Goal: Information Seeking & Learning: Learn about a topic

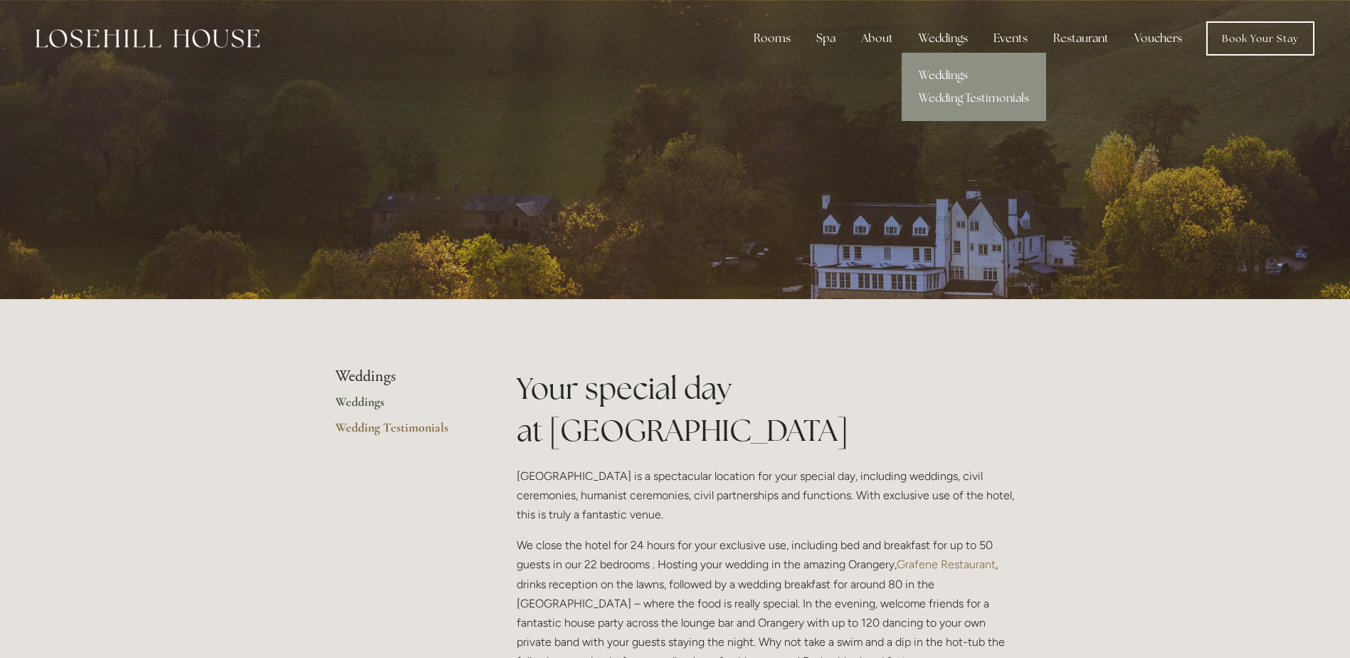
click at [948, 70] on link "Weddings" at bounding box center [974, 75] width 144 height 23
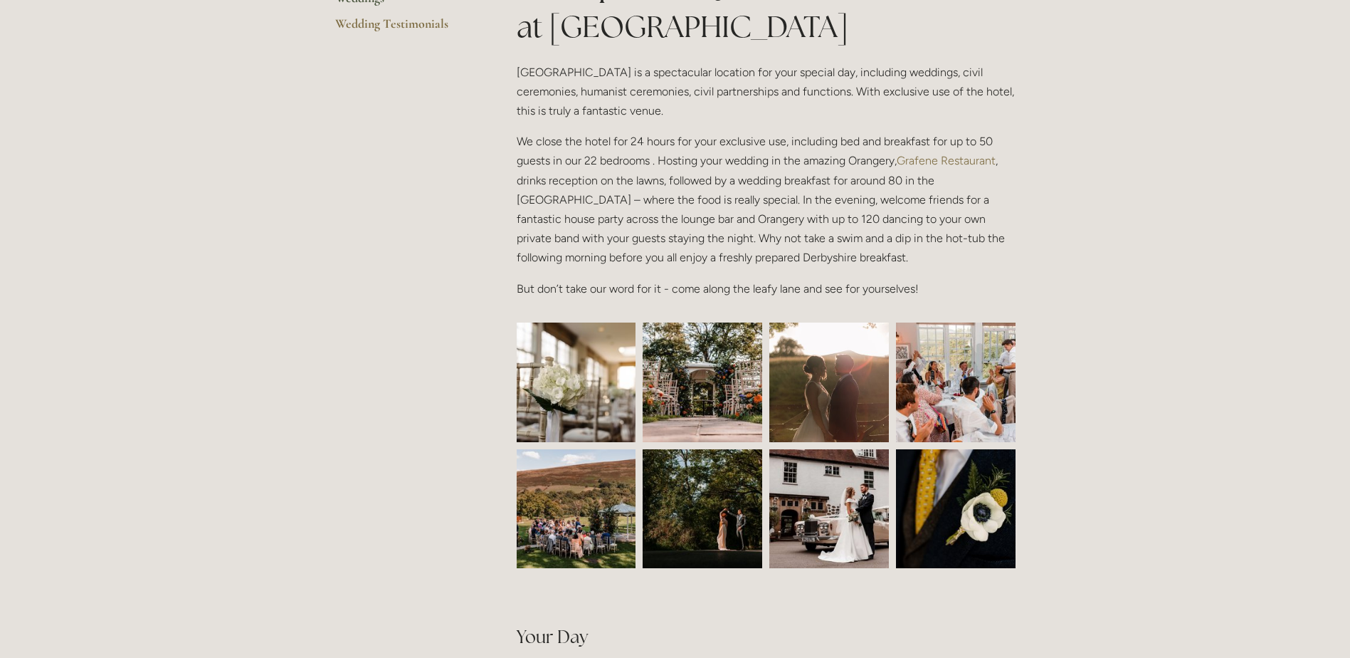
scroll to position [427, 0]
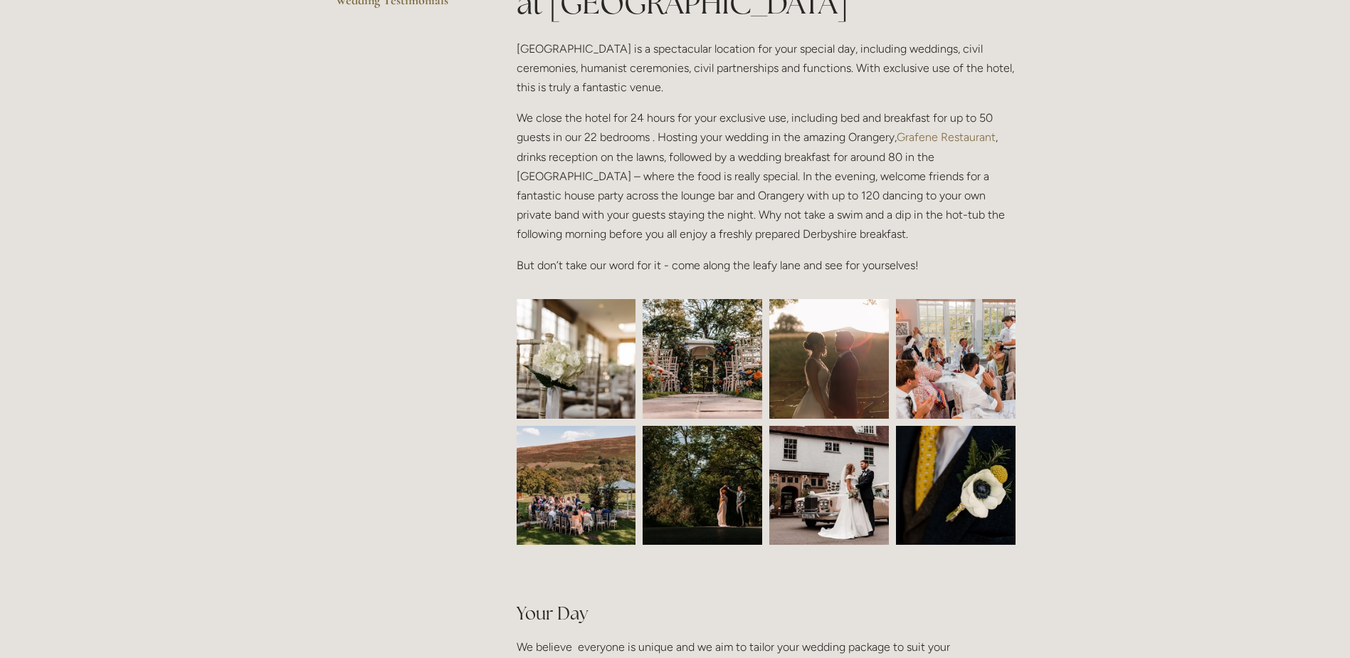
click at [596, 392] on img at bounding box center [576, 359] width 179 height 120
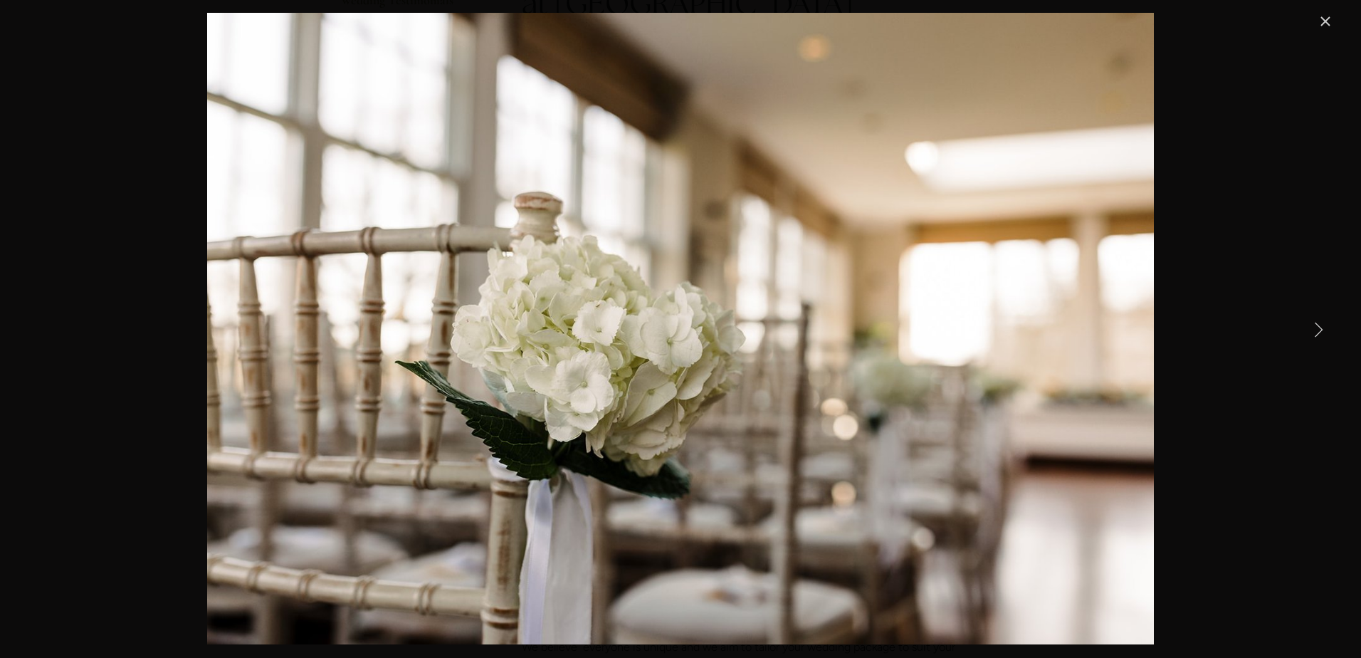
click at [1319, 330] on link "Next Item" at bounding box center [1317, 328] width 31 height 31
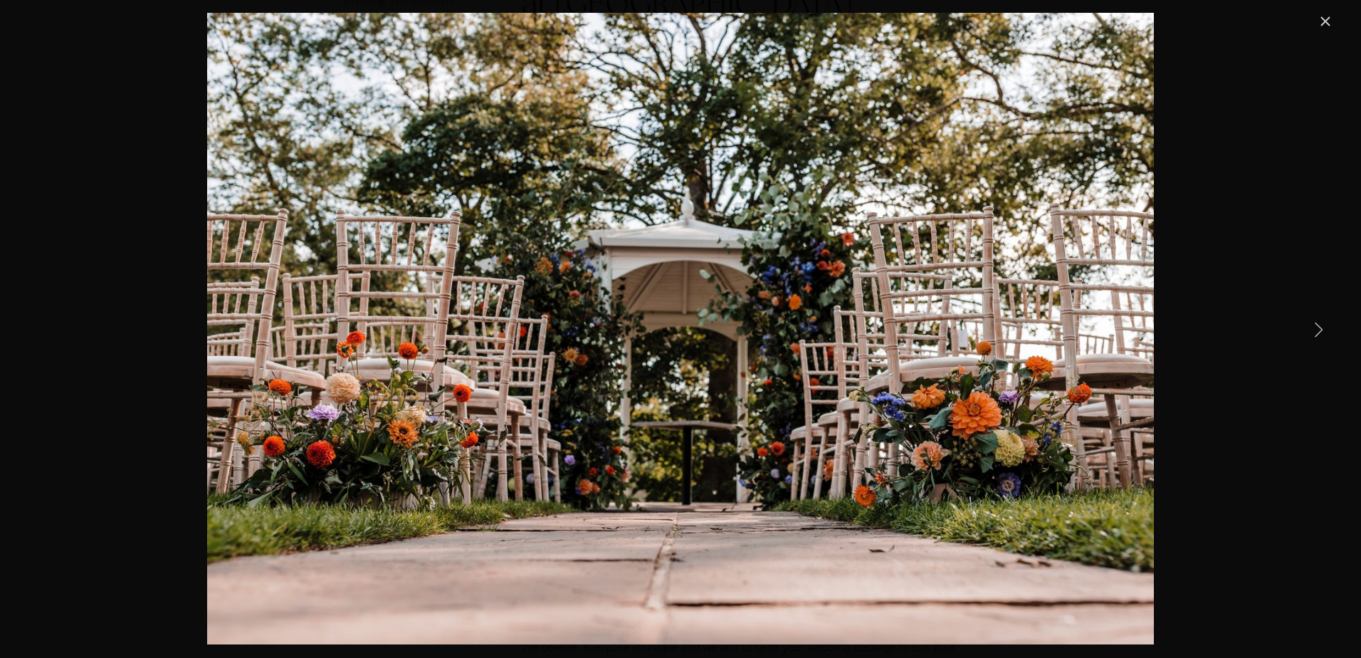
click at [1319, 330] on link "Next Item" at bounding box center [1317, 328] width 31 height 31
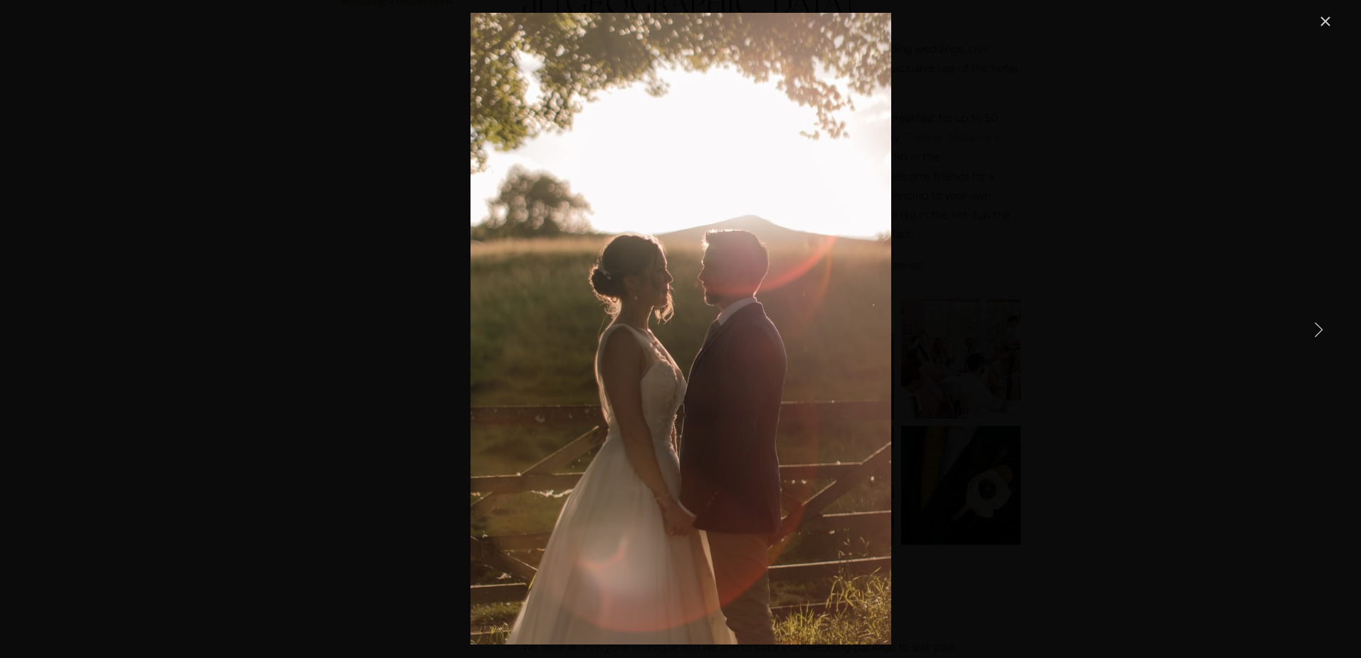
click at [1319, 330] on link "Next Item" at bounding box center [1317, 328] width 31 height 31
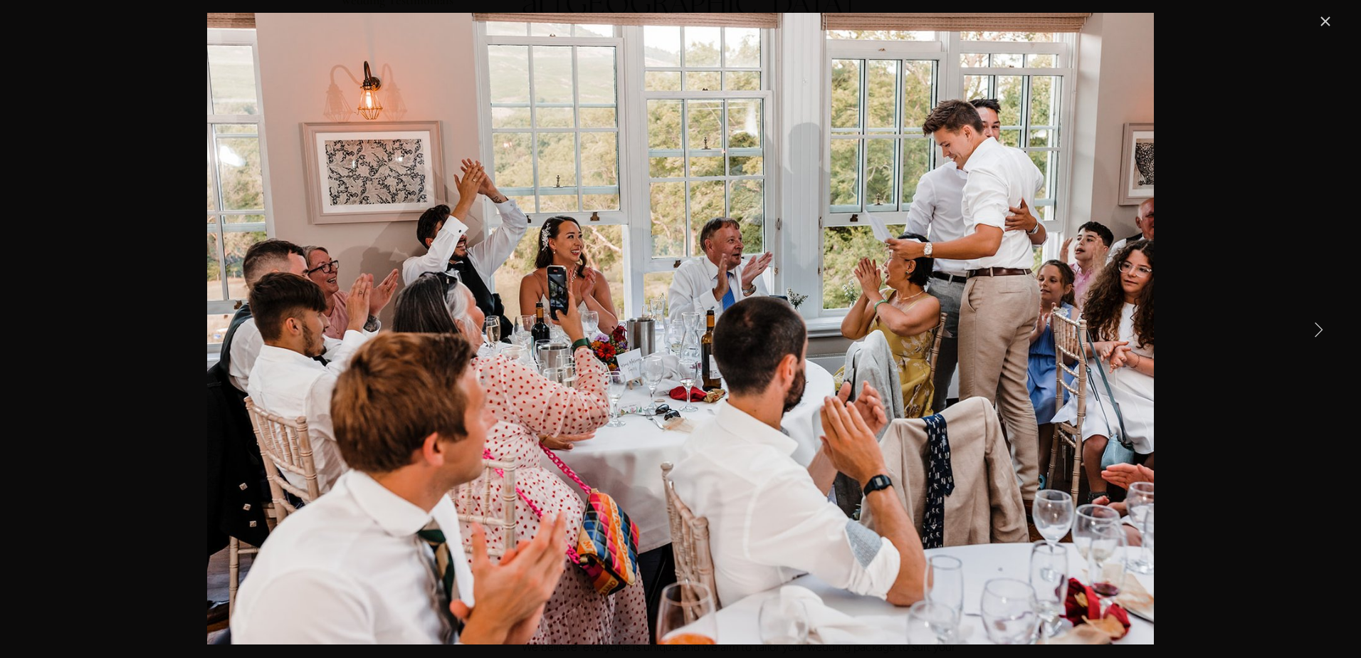
click at [1319, 330] on link "Next Item" at bounding box center [1317, 328] width 31 height 31
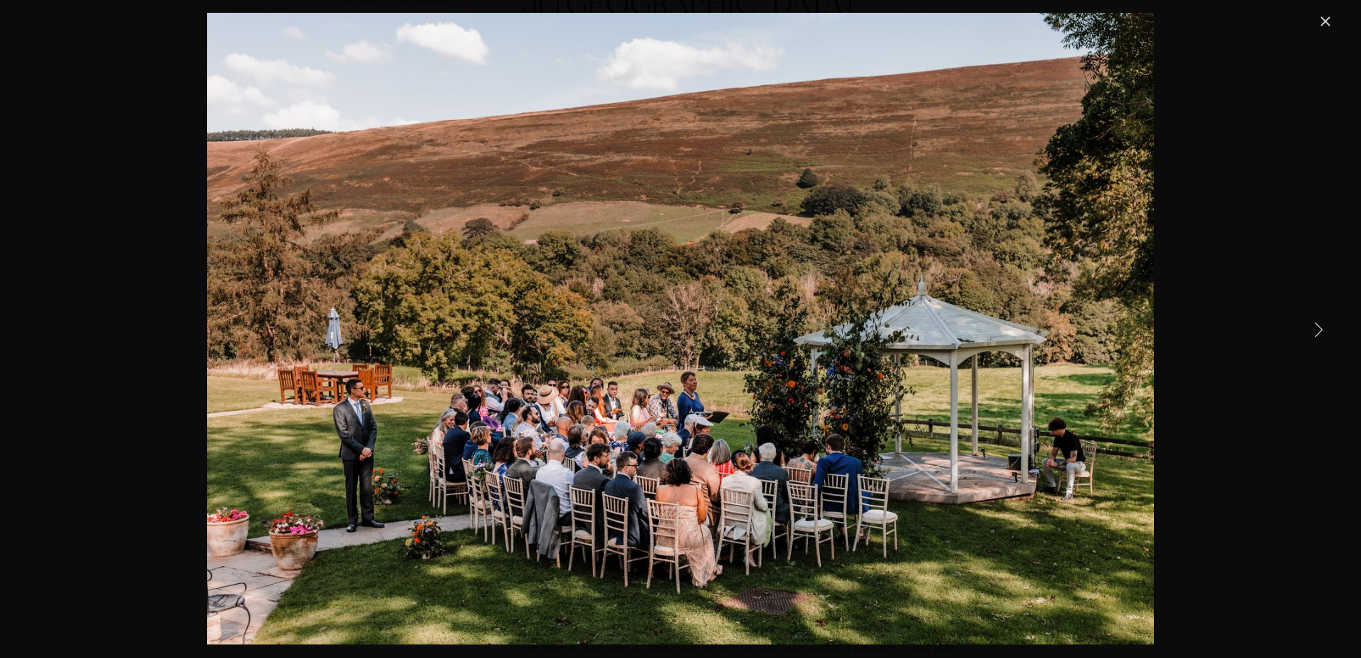
click at [1319, 330] on link "Next Item" at bounding box center [1317, 328] width 31 height 31
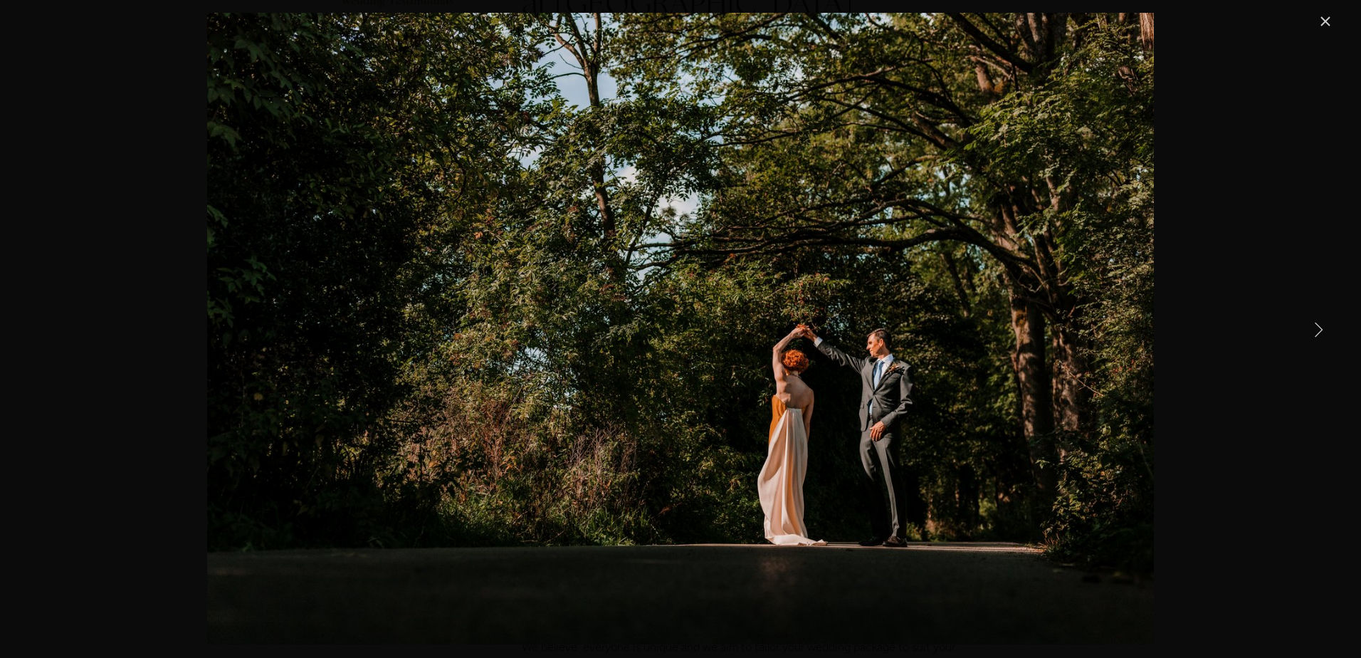
click at [1319, 330] on link "Next Item" at bounding box center [1317, 328] width 31 height 31
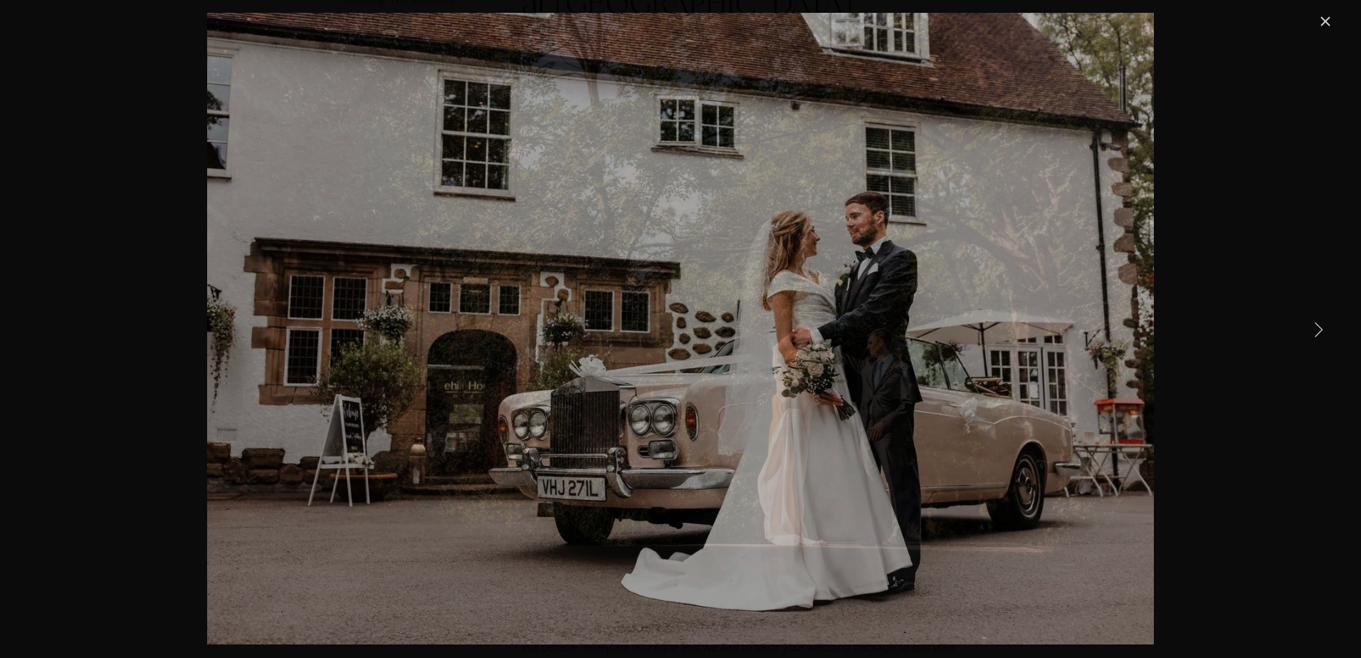
click at [1317, 330] on link "Next Item" at bounding box center [1317, 328] width 31 height 31
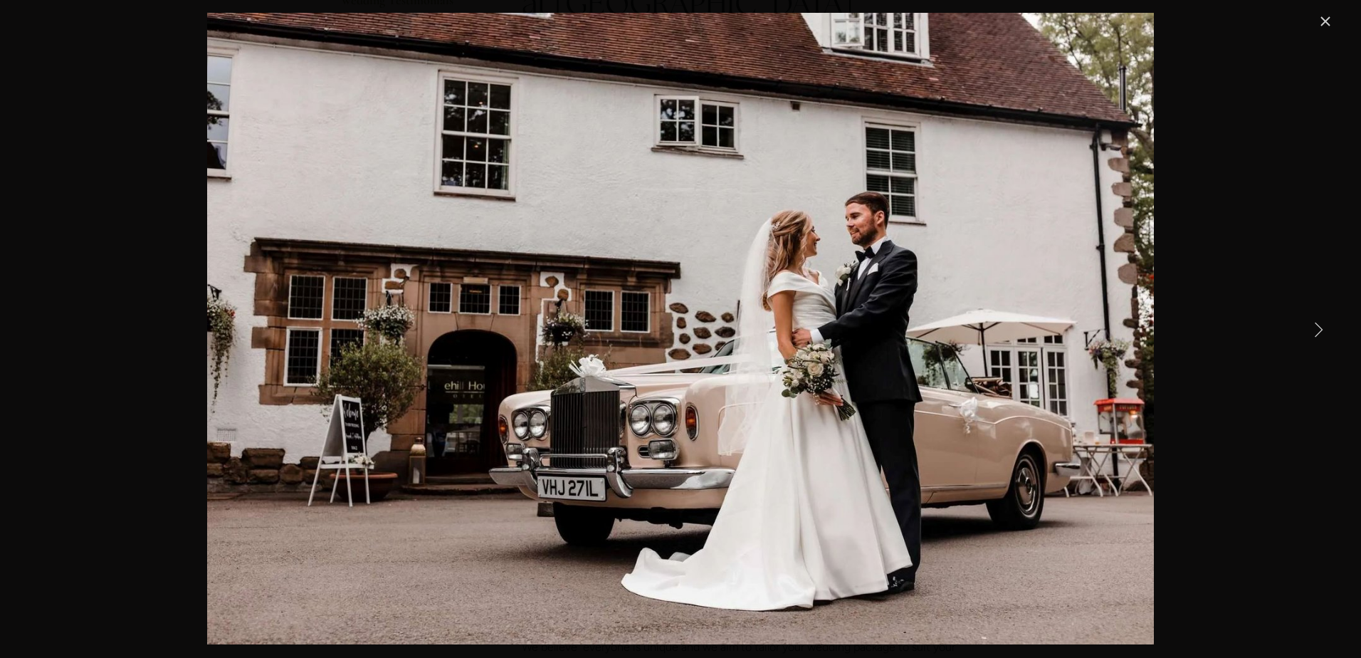
click at [1317, 330] on link "Next Item" at bounding box center [1317, 328] width 31 height 31
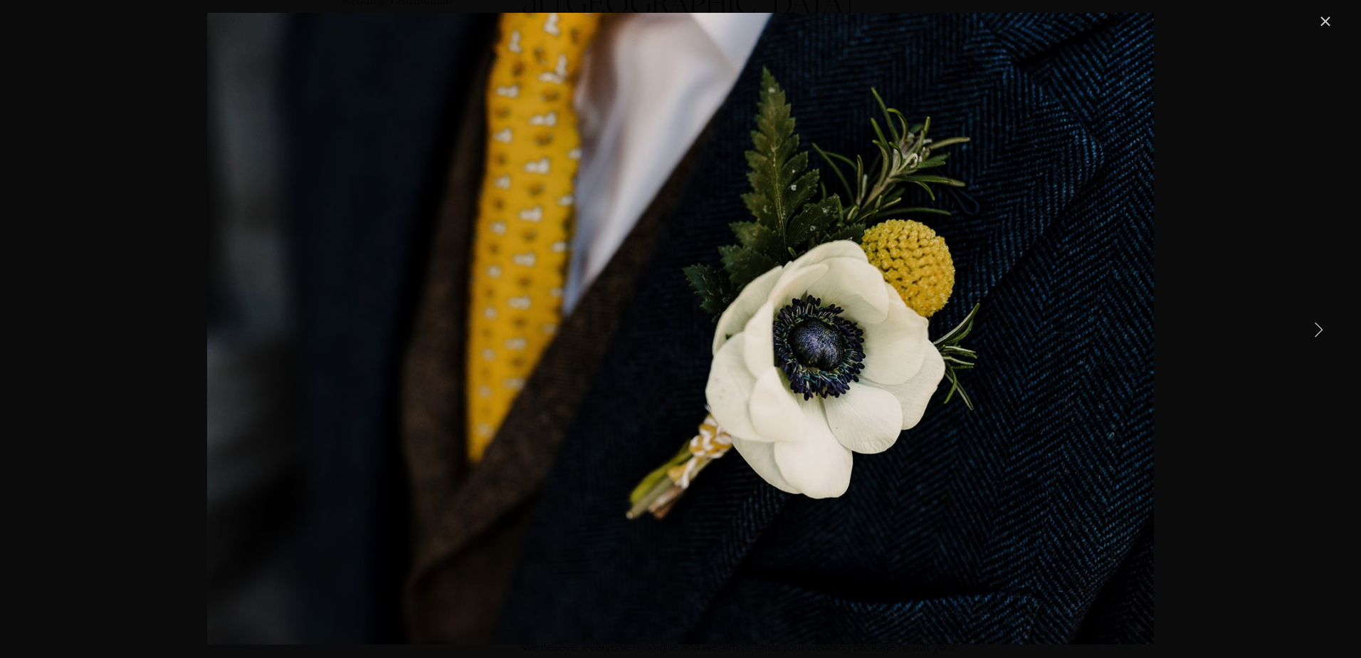
click at [1317, 330] on link "Next Item" at bounding box center [1317, 328] width 31 height 31
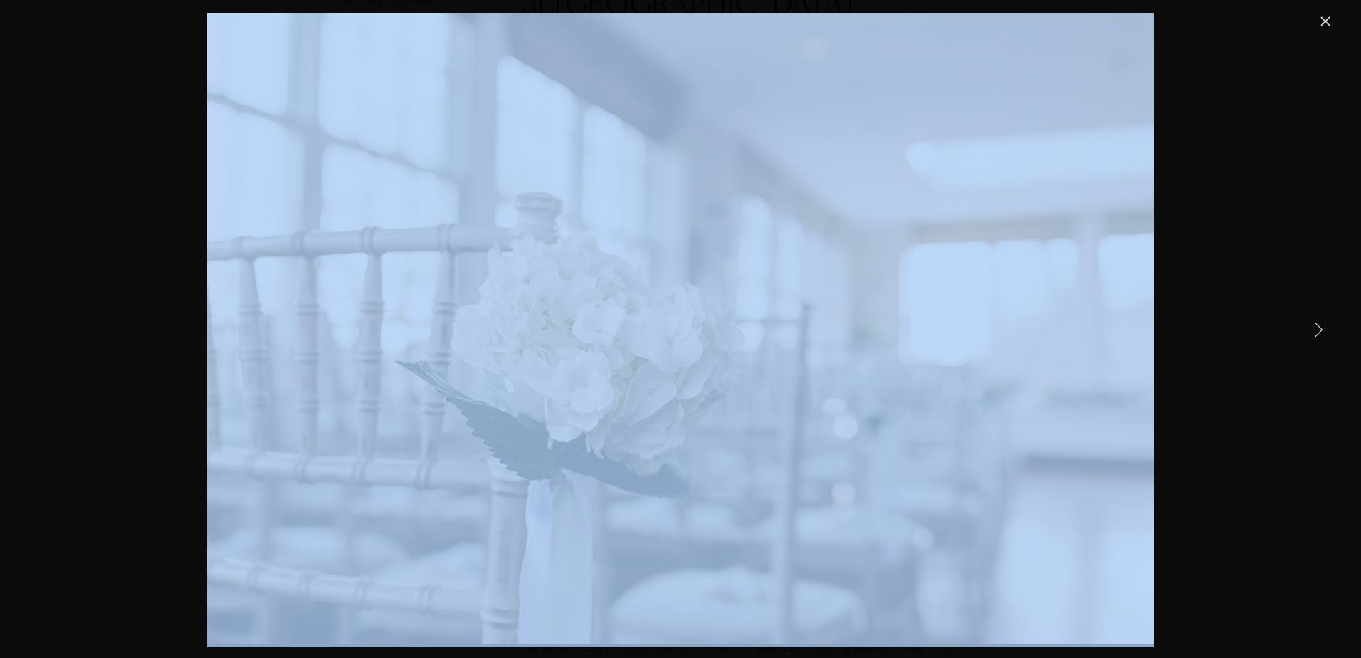
click at [1317, 330] on link "Next Item" at bounding box center [1317, 328] width 31 height 31
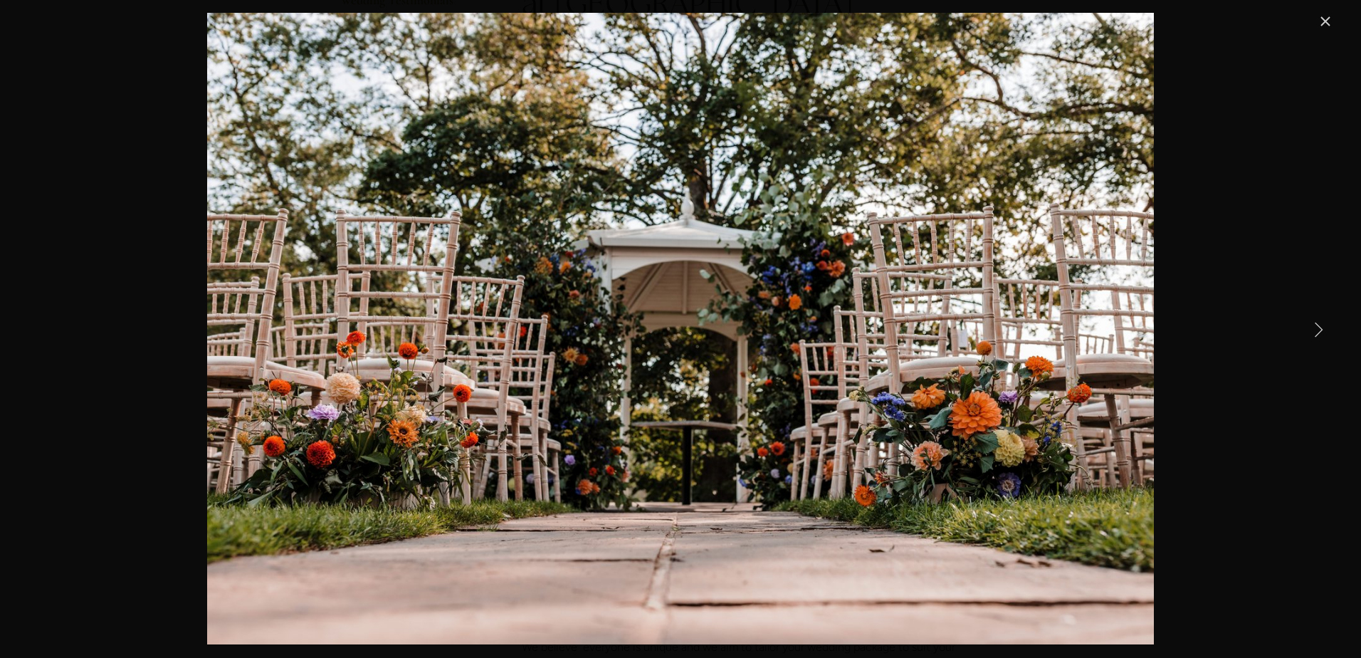
click at [1317, 330] on link "Next Item" at bounding box center [1317, 328] width 31 height 31
click at [1324, 22] on link "Close" at bounding box center [1325, 21] width 17 height 17
